Goal: Task Accomplishment & Management: Manage account settings

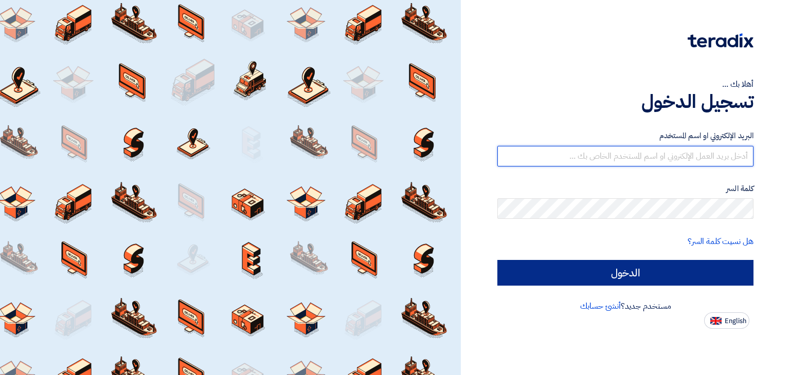
type input "[EMAIL_ADDRESS][DOMAIN_NAME]"
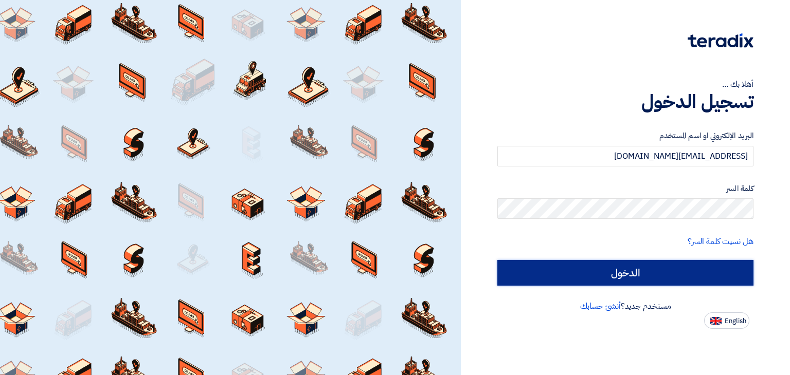
click at [685, 266] on input "الدخول" at bounding box center [625, 273] width 256 height 26
type input "Sign in"
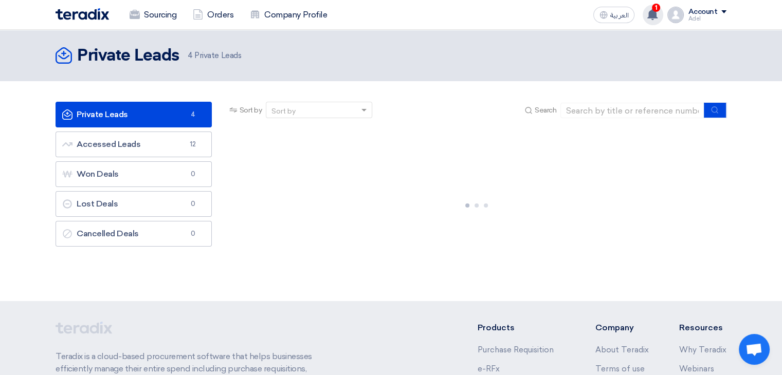
click at [653, 15] on use at bounding box center [652, 14] width 10 height 11
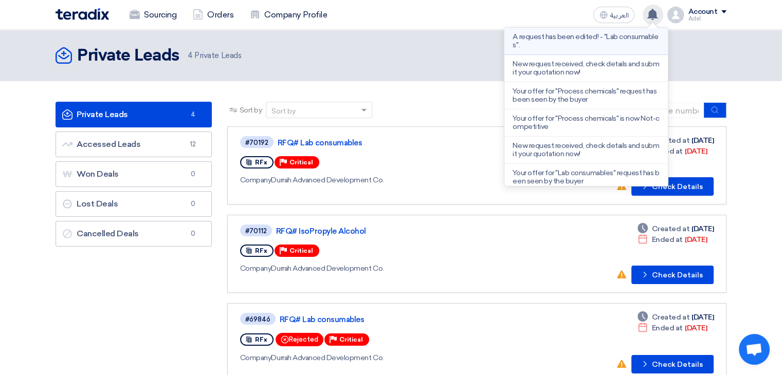
click at [575, 42] on p "A request has been edited! - "Lab consumables"." at bounding box center [586, 41] width 147 height 16
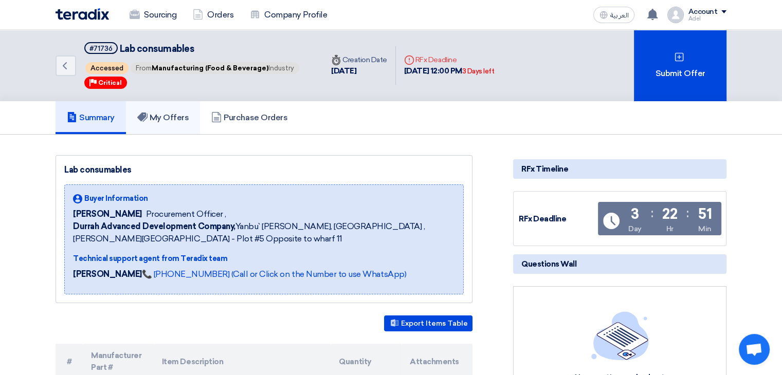
click at [177, 120] on h5 "My Offers" at bounding box center [163, 118] width 52 height 10
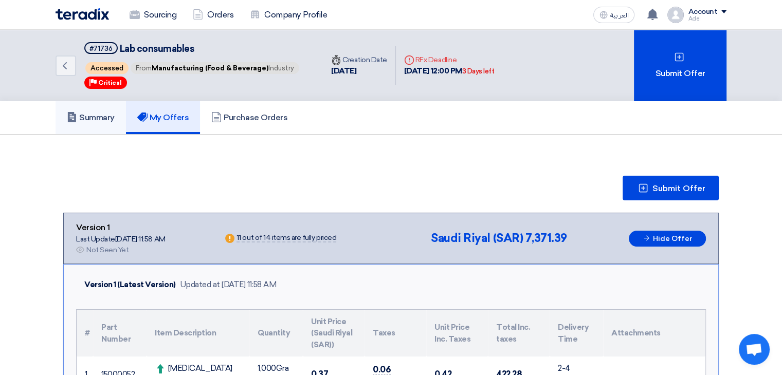
click at [99, 118] on h5 "Summary" at bounding box center [91, 118] width 48 height 10
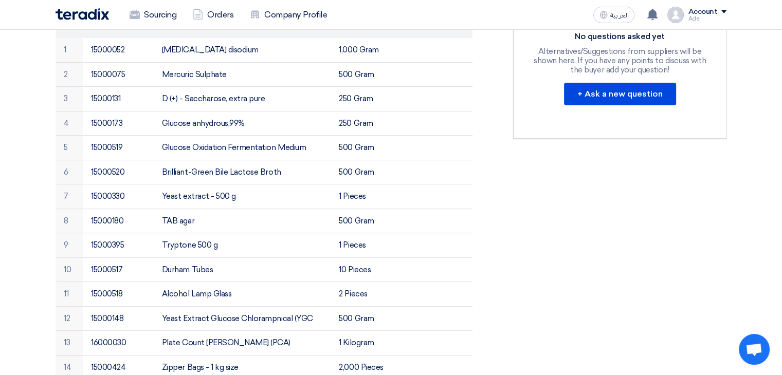
scroll to position [257, 0]
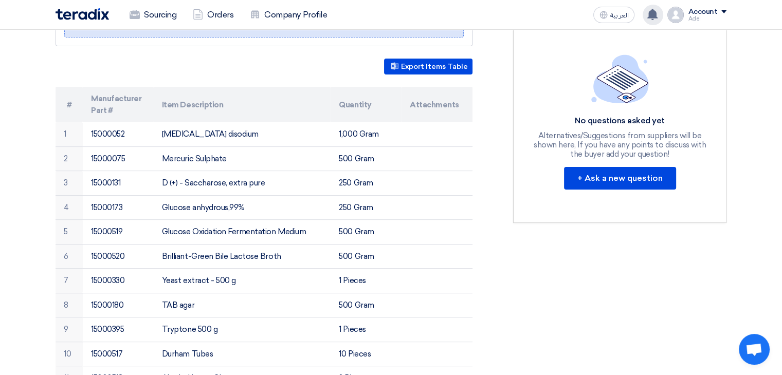
click at [652, 16] on use at bounding box center [652, 14] width 10 height 11
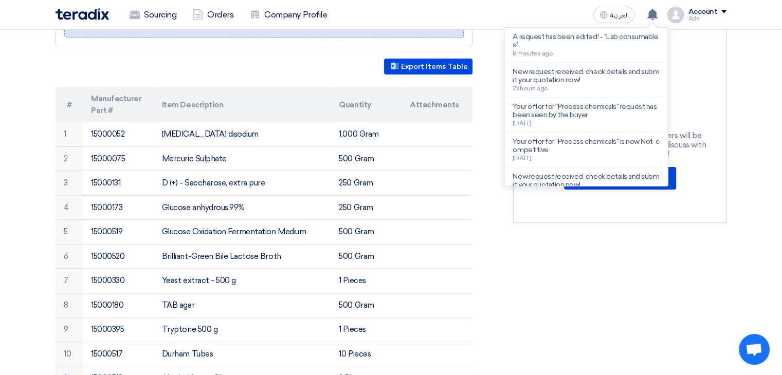
click at [546, 260] on div "RFx Timeline RFx Deadline Time Remaining 3 Day : 22 Hr : 51 Min Questions Wall …" at bounding box center [620, 311] width 229 height 827
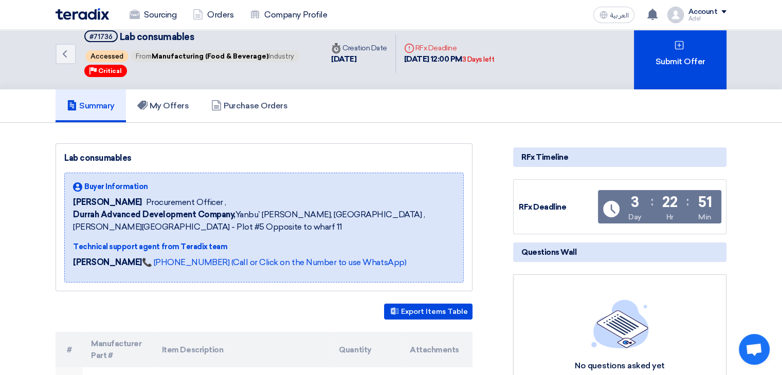
scroll to position [0, 0]
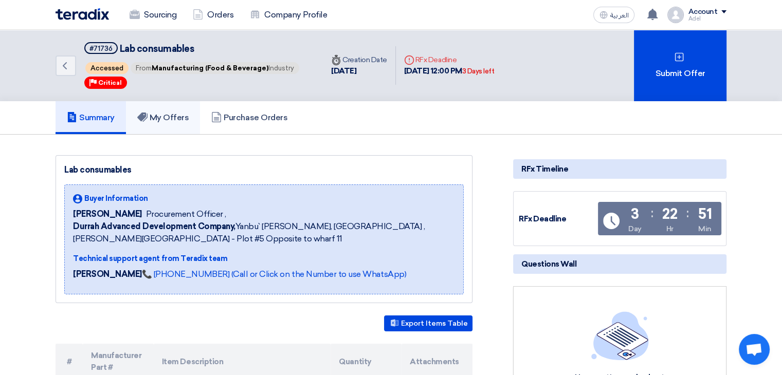
click at [186, 120] on h5 "My Offers" at bounding box center [163, 118] width 52 height 10
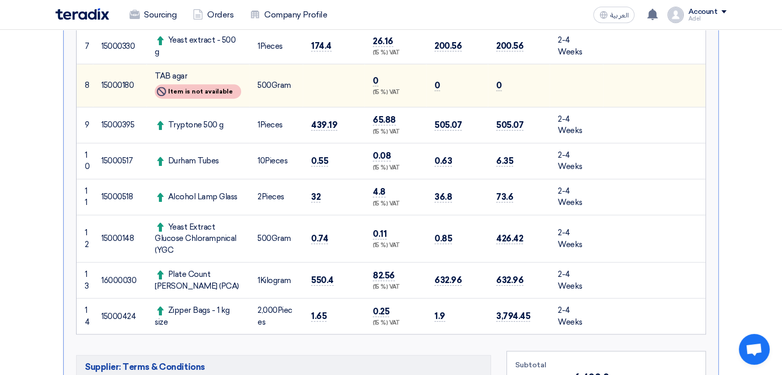
scroll to position [463, 0]
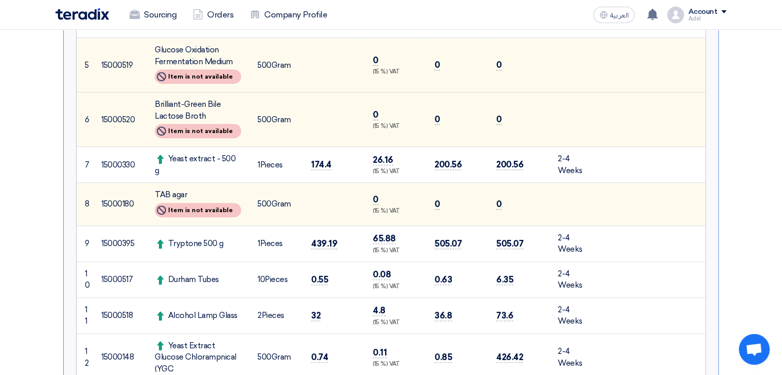
drag, startPoint x: 156, startPoint y: 113, endPoint x: 173, endPoint y: 128, distance: 22.2
click at [175, 122] on div "Brilliant-Green Bile Lactose Broth" at bounding box center [198, 110] width 86 height 23
click at [159, 122] on div "Brilliant-Green Bile Lactose Broth" at bounding box center [198, 110] width 86 height 23
click at [164, 201] on div "TAB agar" at bounding box center [198, 195] width 86 height 12
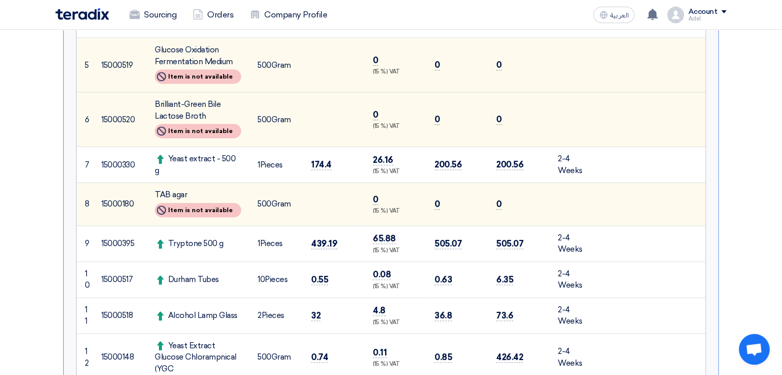
click at [164, 201] on div "TAB agar" at bounding box center [198, 195] width 86 height 12
click at [179, 201] on div "TAB agar" at bounding box center [198, 195] width 86 height 12
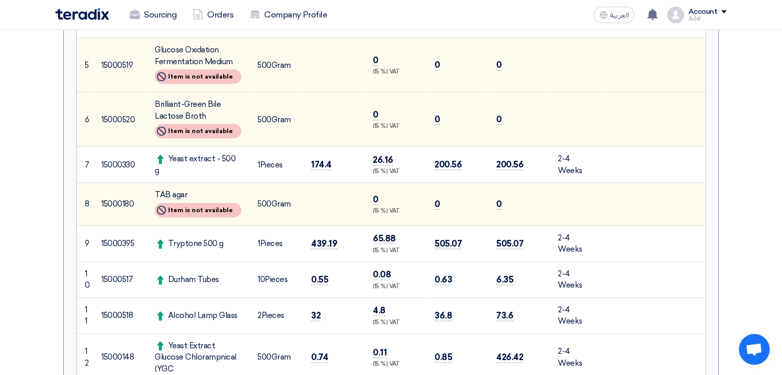
click at [169, 201] on div "TAB agar" at bounding box center [198, 195] width 86 height 12
click at [174, 201] on div "TAB agar" at bounding box center [198, 195] width 86 height 12
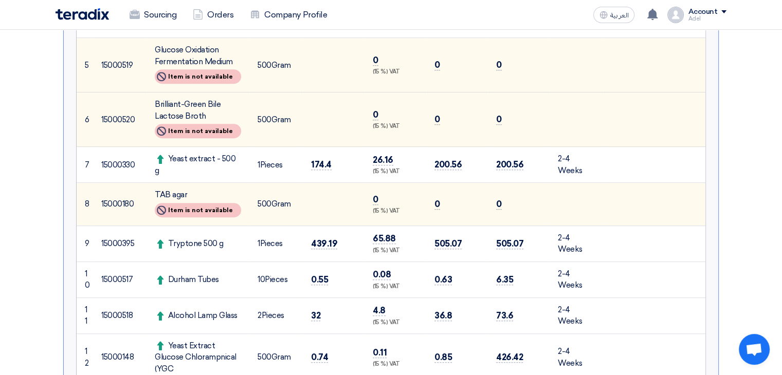
copy td "TAB agar"
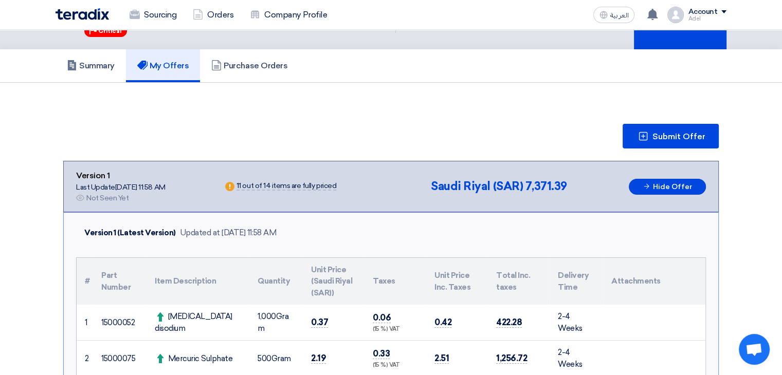
scroll to position [0, 0]
